Goal: Task Accomplishment & Management: Manage account settings

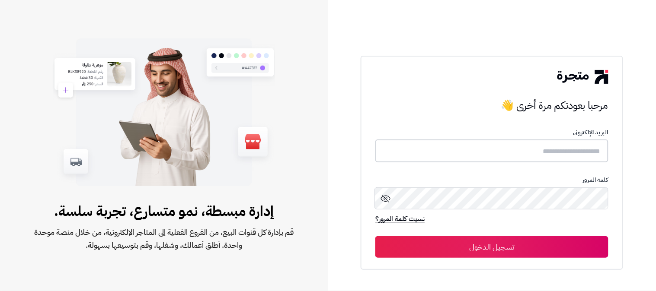
click at [586, 150] on input "text" at bounding box center [491, 151] width 233 height 23
click at [593, 150] on input "text" at bounding box center [491, 151] width 233 height 23
type input "******"
click at [375, 236] on button "تسجيل الدخول" at bounding box center [491, 247] width 233 height 22
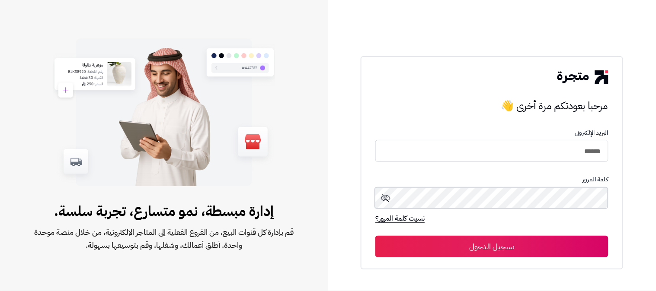
click at [375, 236] on button "تسجيل الدخول" at bounding box center [491, 247] width 233 height 22
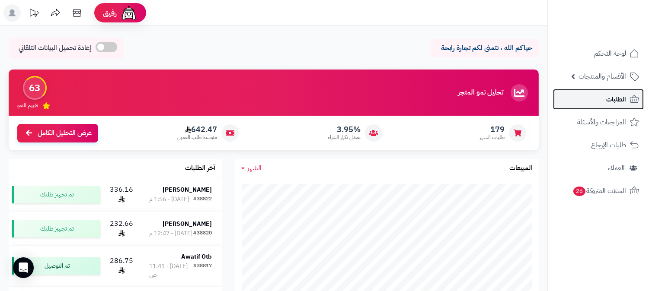
click at [601, 101] on link "الطلبات" at bounding box center [598, 99] width 91 height 21
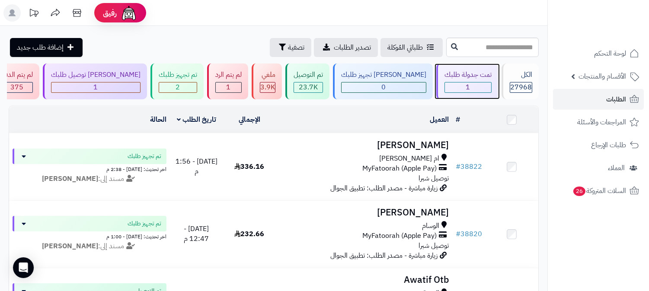
click at [476, 83] on div "1" at bounding box center [468, 88] width 46 height 10
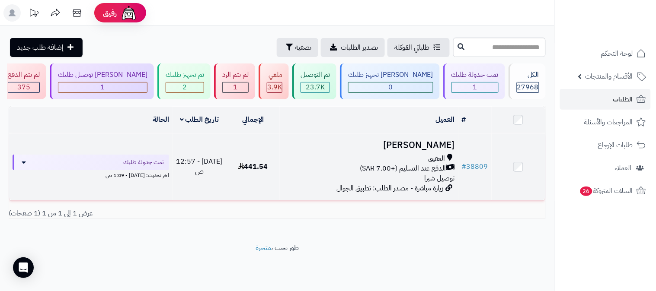
click at [432, 167] on span "الدفع عند التسليم (+7.00 SAR)" at bounding box center [403, 169] width 86 height 10
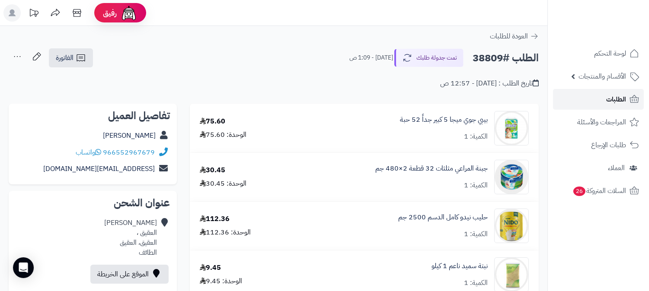
click at [616, 103] on span "الطلبات" at bounding box center [616, 99] width 20 height 12
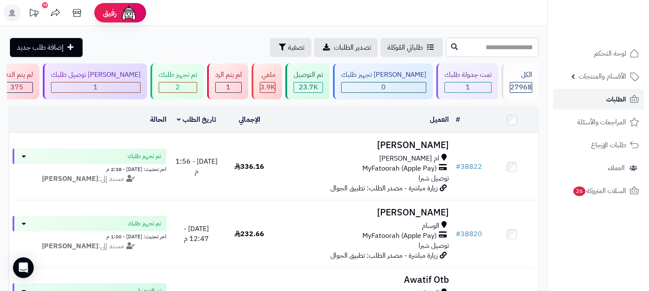
click at [611, 98] on span "الطلبات" at bounding box center [616, 99] width 20 height 12
click at [615, 96] on span "الطلبات" at bounding box center [616, 99] width 20 height 12
click at [621, 93] on span "الطلبات" at bounding box center [616, 99] width 20 height 12
click at [626, 101] on span "الطلبات" at bounding box center [616, 99] width 20 height 12
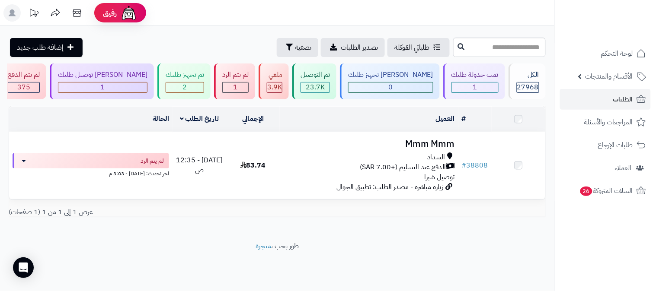
click at [434, 160] on span "السداد" at bounding box center [437, 158] width 18 height 10
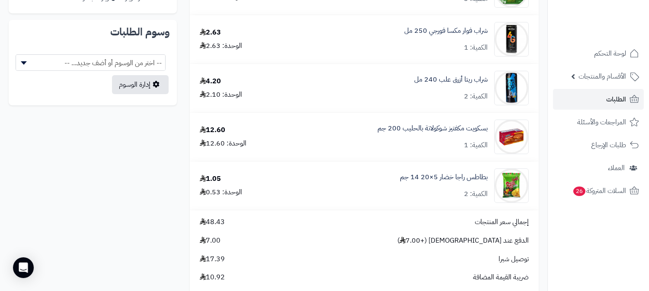
scroll to position [240, 0]
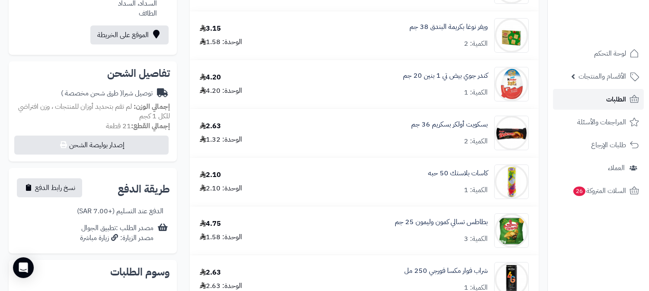
click at [609, 94] on span "الطلبات" at bounding box center [616, 99] width 20 height 12
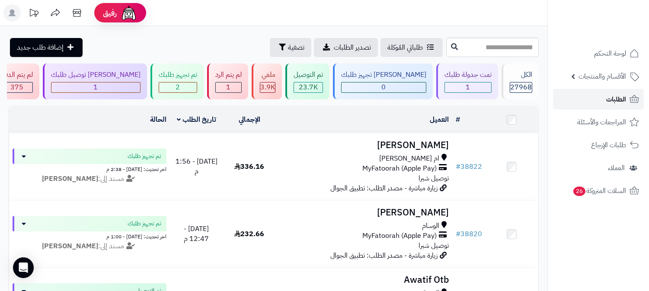
click at [621, 99] on span "الطلبات" at bounding box center [616, 99] width 20 height 12
click at [626, 86] on link "الأقسام والمنتجات" at bounding box center [598, 76] width 91 height 21
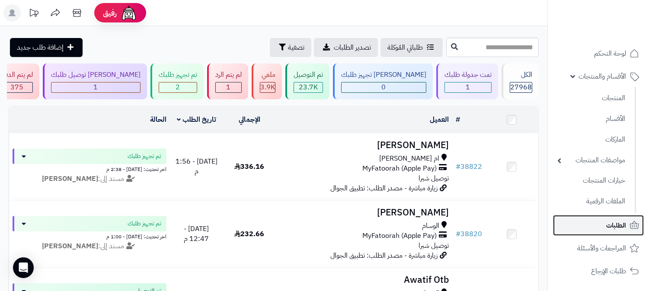
click at [625, 228] on span "الطلبات" at bounding box center [616, 226] width 20 height 12
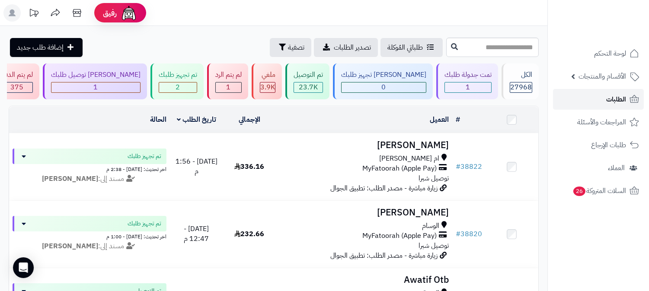
click at [594, 97] on link "الطلبات" at bounding box center [598, 99] width 91 height 21
click at [616, 101] on span "الطلبات" at bounding box center [616, 99] width 20 height 12
click at [578, 104] on link "الطلبات" at bounding box center [598, 99] width 91 height 21
click at [471, 87] on div "1" at bounding box center [468, 88] width 46 height 10
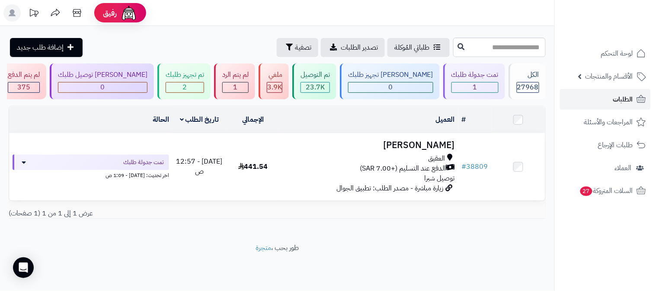
click at [599, 103] on link "الطلبات" at bounding box center [605, 99] width 91 height 21
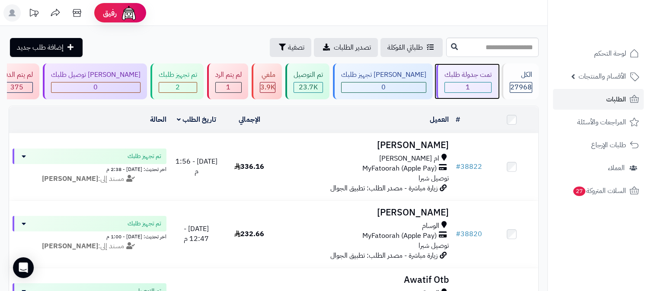
click at [456, 86] on div "1" at bounding box center [468, 88] width 46 height 10
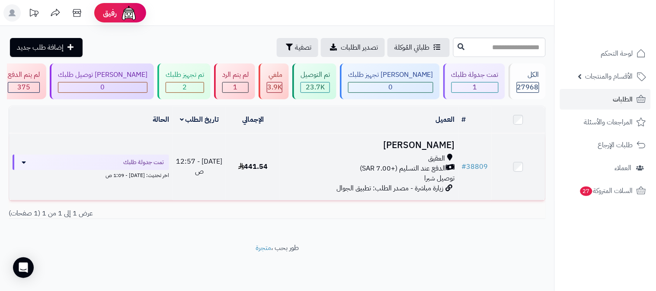
click at [430, 165] on span "الدفع عند التسليم (+7.00 SAR)" at bounding box center [403, 169] width 86 height 10
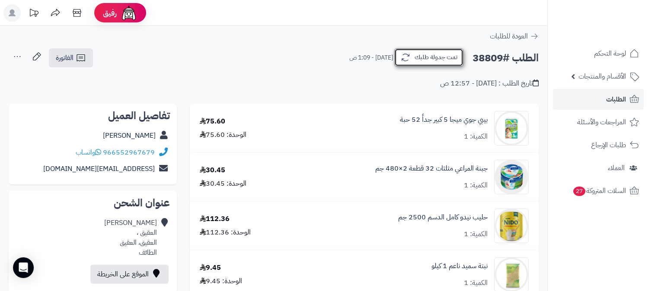
click at [407, 63] on button "تمت جدولة طلبك" at bounding box center [428, 57] width 69 height 18
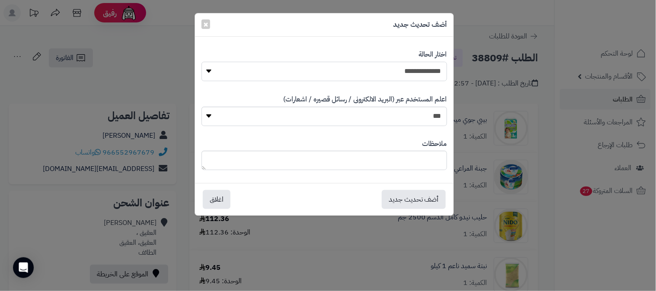
click at [417, 74] on select "**********" at bounding box center [325, 71] width 246 height 19
select select "*"
click at [202, 62] on select "**********" at bounding box center [325, 71] width 246 height 19
click at [416, 154] on textarea at bounding box center [325, 160] width 246 height 19
type textarea "*"
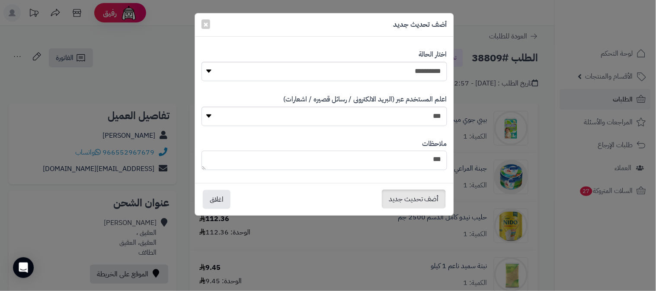
type textarea "***"
click at [409, 198] on button "أضف تحديث جديد" at bounding box center [414, 199] width 64 height 19
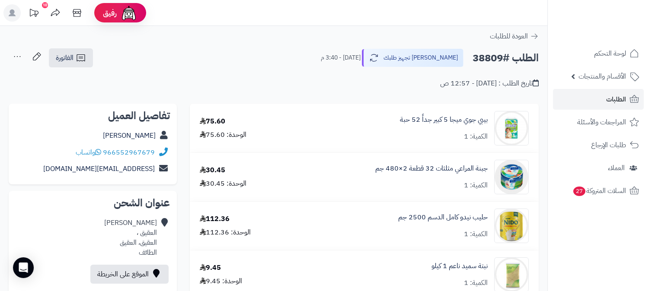
click at [11, 55] on icon at bounding box center [17, 56] width 17 height 17
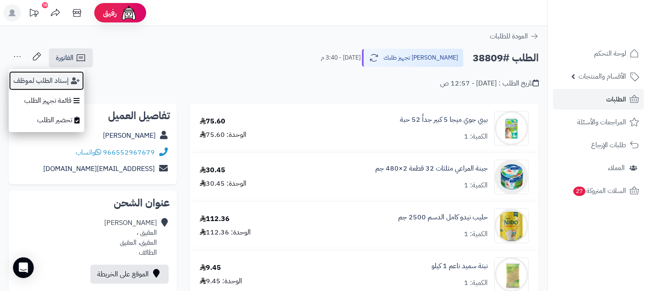
click at [45, 76] on button "إسناد الطلب لموظف" at bounding box center [47, 81] width 76 height 20
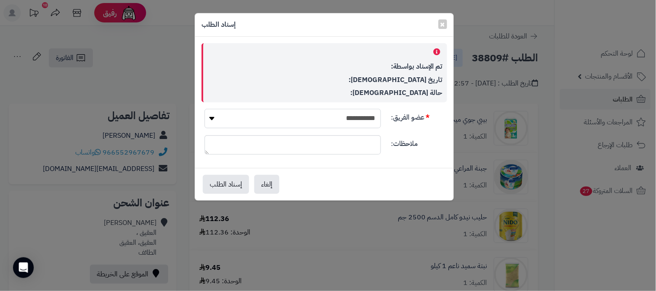
click at [275, 113] on select "**********" at bounding box center [293, 118] width 176 height 19
select select "**"
click at [205, 109] on select "**********" at bounding box center [293, 118] width 176 height 19
click at [239, 184] on button "إسناد الطلب" at bounding box center [226, 184] width 46 height 19
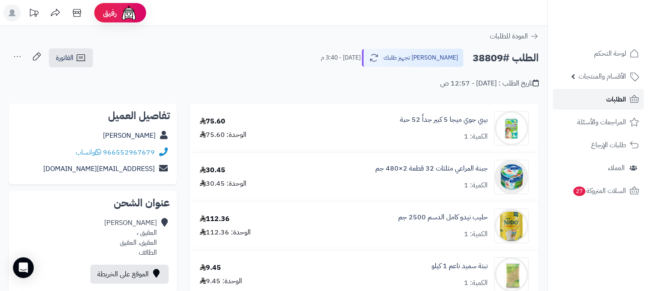
click at [613, 102] on span "الطلبات" at bounding box center [616, 99] width 20 height 12
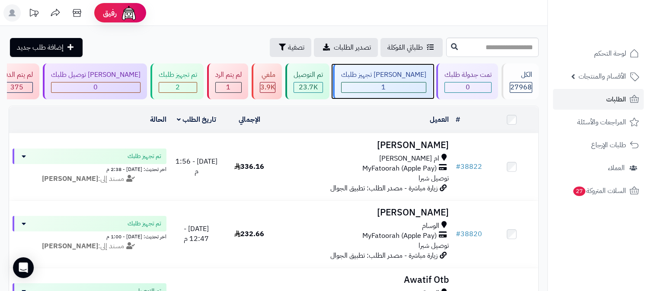
click at [391, 87] on div "1" at bounding box center [384, 88] width 84 height 10
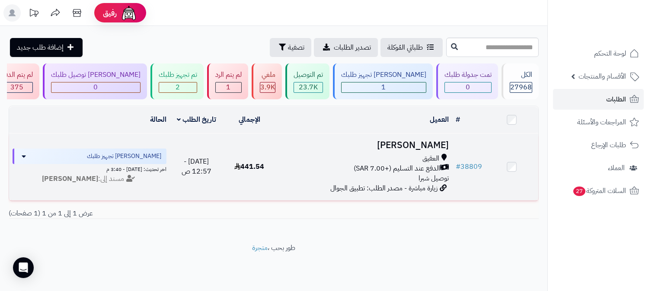
click at [424, 164] on span "الدفع عند التسليم (+7.00 SAR)" at bounding box center [397, 169] width 86 height 10
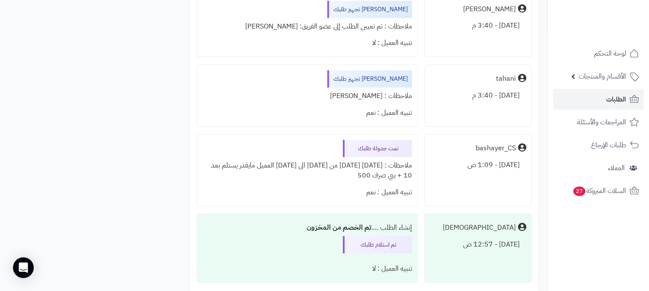
scroll to position [817, 0]
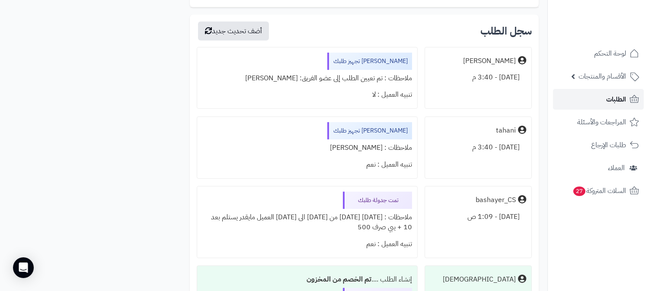
click at [620, 103] on span "الطلبات" at bounding box center [616, 99] width 20 height 12
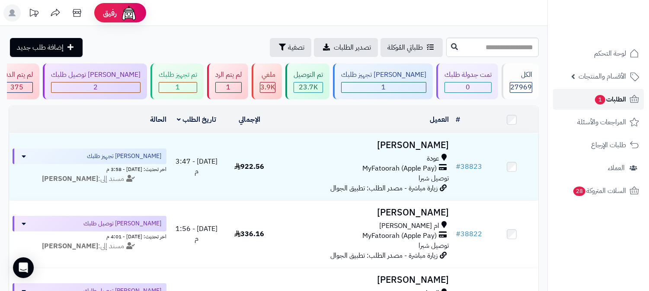
click at [610, 101] on span "الطلبات 1" at bounding box center [610, 99] width 32 height 12
click at [612, 98] on span "الطلبات 1" at bounding box center [610, 99] width 32 height 12
click at [617, 95] on span "الطلبات 1" at bounding box center [610, 99] width 32 height 12
click at [614, 97] on span "الطلبات 1" at bounding box center [610, 99] width 32 height 12
click at [594, 96] on span "الطلبات 1" at bounding box center [610, 99] width 32 height 12
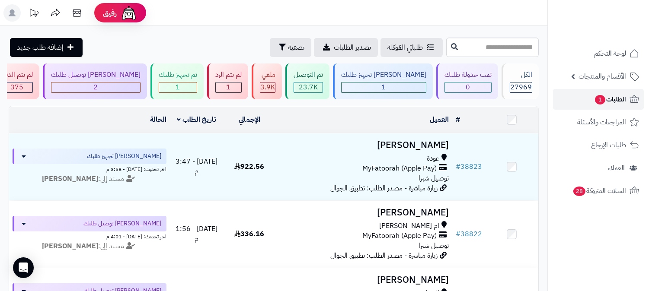
click at [596, 92] on link "الطلبات 1" at bounding box center [598, 99] width 91 height 21
click at [606, 96] on span "الطلبات 1" at bounding box center [610, 99] width 32 height 12
click at [602, 98] on span "1" at bounding box center [600, 100] width 11 height 10
click at [596, 98] on span "1" at bounding box center [600, 100] width 11 height 10
click at [624, 102] on span "الطلبات 1" at bounding box center [610, 99] width 32 height 12
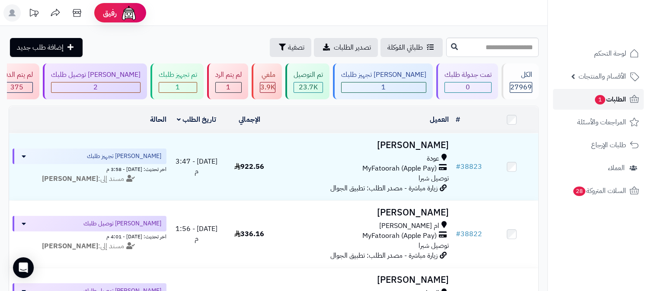
click at [614, 97] on span "الطلبات 1" at bounding box center [610, 99] width 32 height 12
click at [393, 92] on div "1" at bounding box center [384, 88] width 84 height 10
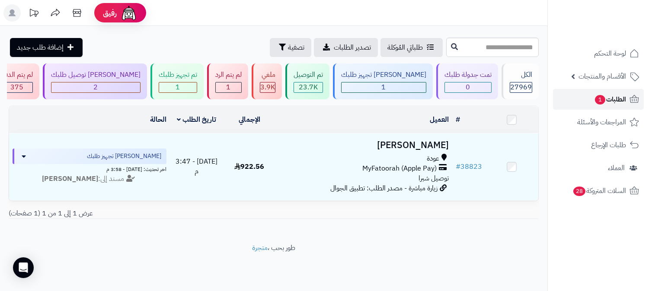
click at [586, 101] on link "الطلبات 1" at bounding box center [598, 99] width 91 height 21
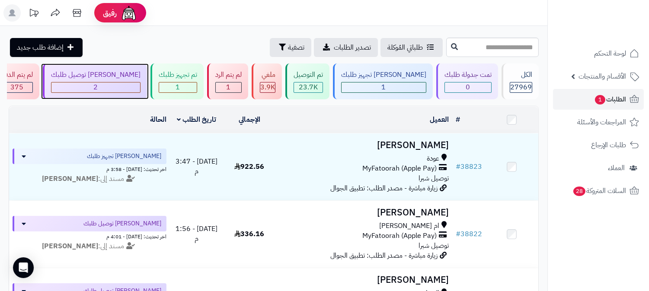
click at [147, 80] on div "[PERSON_NAME] توصيل طلبك 2" at bounding box center [95, 82] width 104 height 36
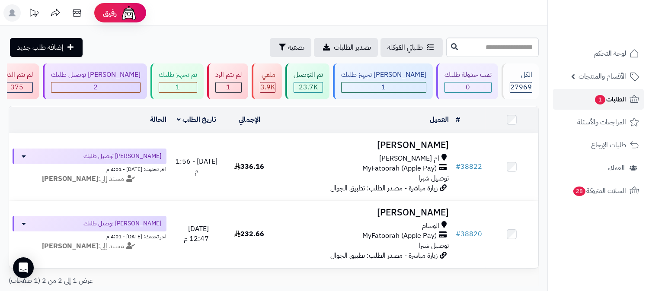
click at [600, 99] on span "1" at bounding box center [600, 100] width 10 height 10
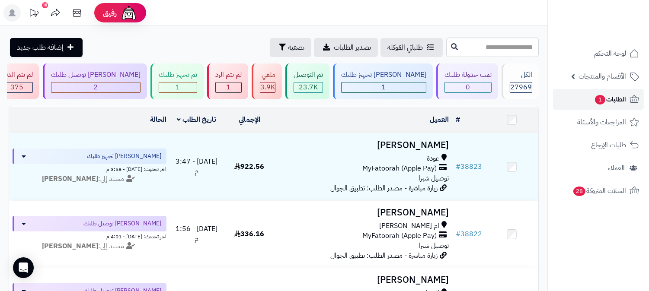
click at [600, 99] on span "1" at bounding box center [600, 100] width 10 height 10
click at [607, 102] on span "الطلبات 1" at bounding box center [610, 99] width 32 height 12
click at [574, 96] on link "الطلبات 1" at bounding box center [598, 99] width 91 height 21
click at [8, 16] on rect at bounding box center [11, 12] width 17 height 17
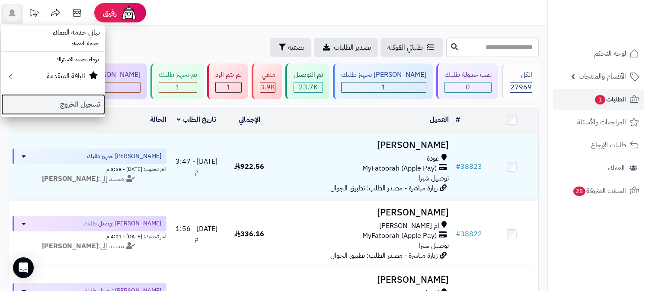
click at [74, 104] on link "تسجيل الخروج" at bounding box center [53, 104] width 104 height 21
